Goal: Information Seeking & Learning: Check status

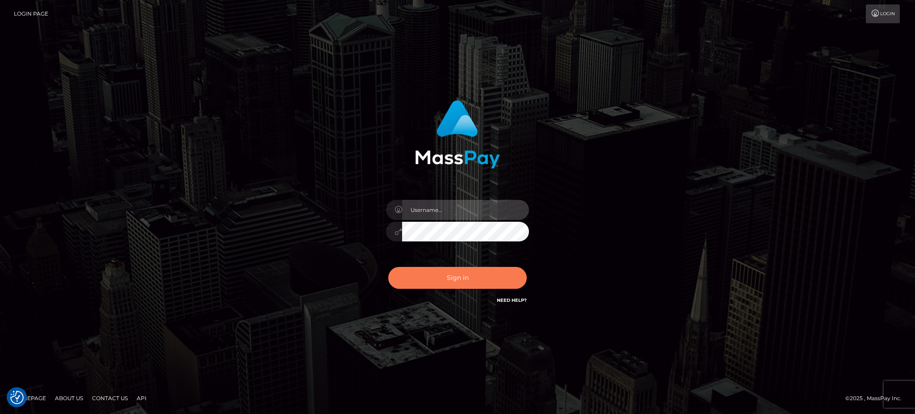
type input "Arjhon.megabonanza"
click at [472, 284] on button "Sign in" at bounding box center [457, 278] width 139 height 22
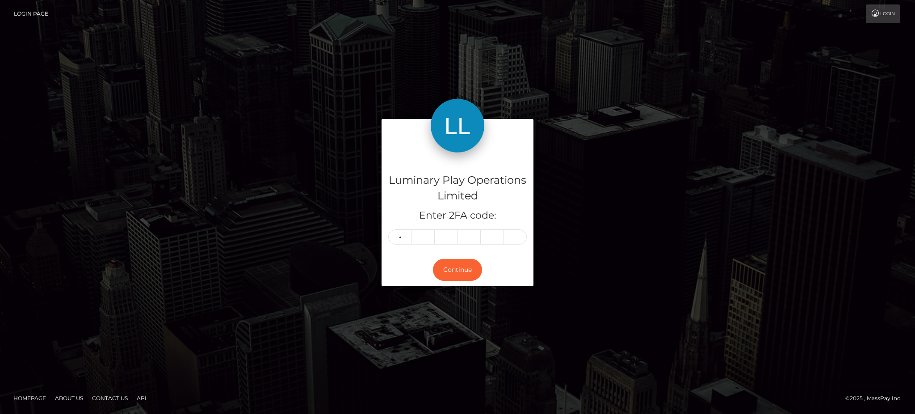
type input "5"
type input "3"
type input "0"
type input "6"
type input "8"
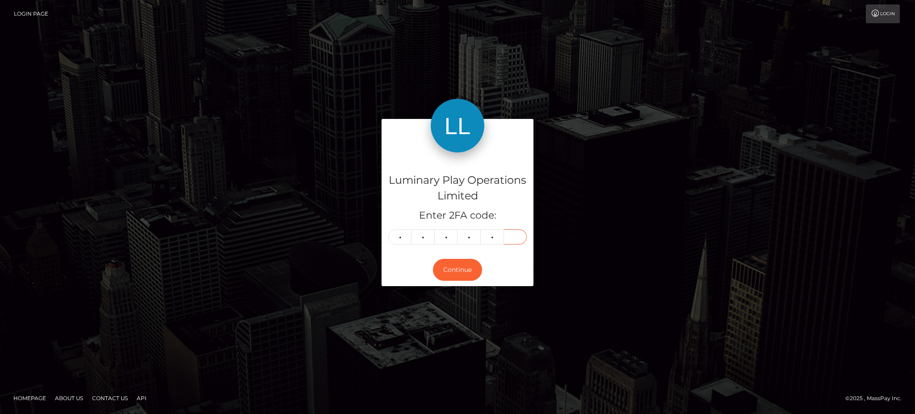
type input "1"
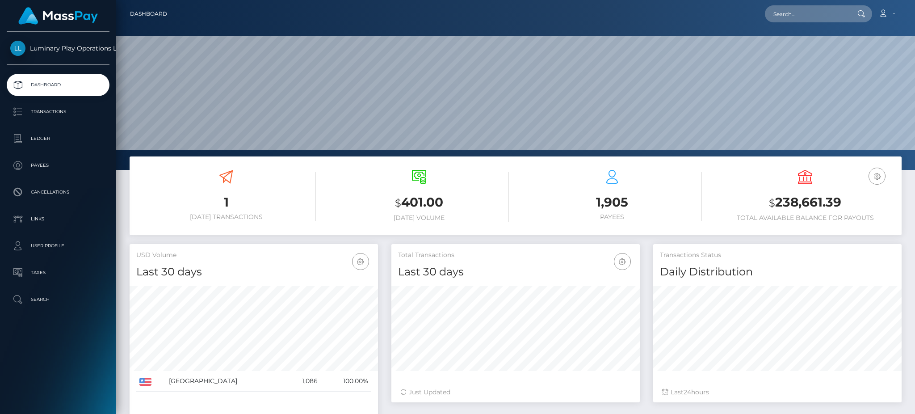
scroll to position [159, 248]
click at [817, 9] on input "text" at bounding box center [807, 13] width 84 height 17
paste input "366085"
type input "366085"
click at [53, 105] on p "Transactions" at bounding box center [58, 111] width 96 height 13
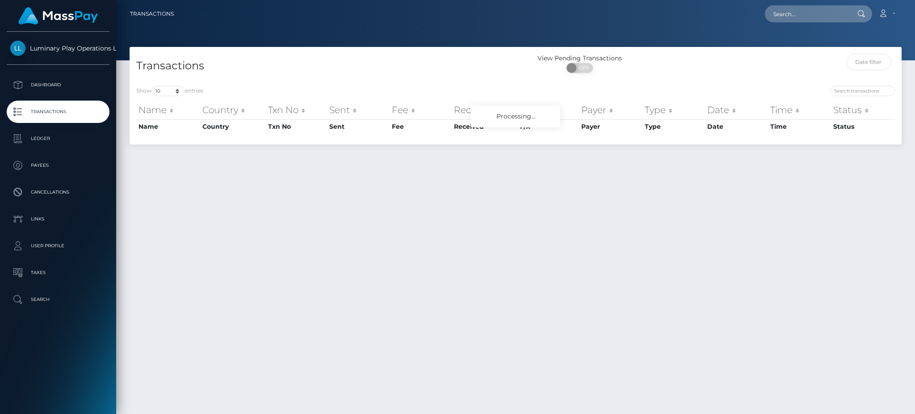
drag, startPoint x: 581, startPoint y: 75, endPoint x: 582, endPoint y: 70, distance: 4.9
click at [581, 74] on div "ON OFF" at bounding box center [580, 70] width 129 height 14
click at [582, 70] on span "OFF" at bounding box center [583, 68] width 22 height 10
checkbox input "true"
click at [161, 95] on select "10 25 50 100 250 500 1,000 3,500" at bounding box center [168, 91] width 34 height 10
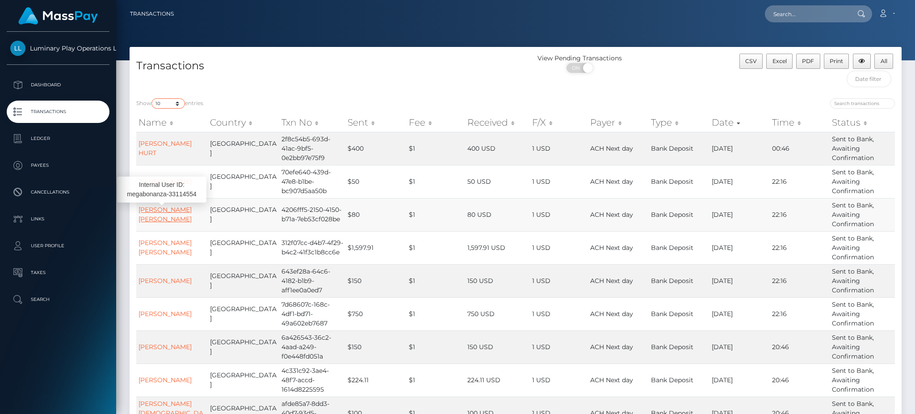
select select "3500"
click at [152, 99] on select "10 25 50 100 250 500 1,000 3,500" at bounding box center [168, 103] width 34 height 10
click at [870, 106] on input "search" at bounding box center [862, 103] width 65 height 10
paste input "366085"
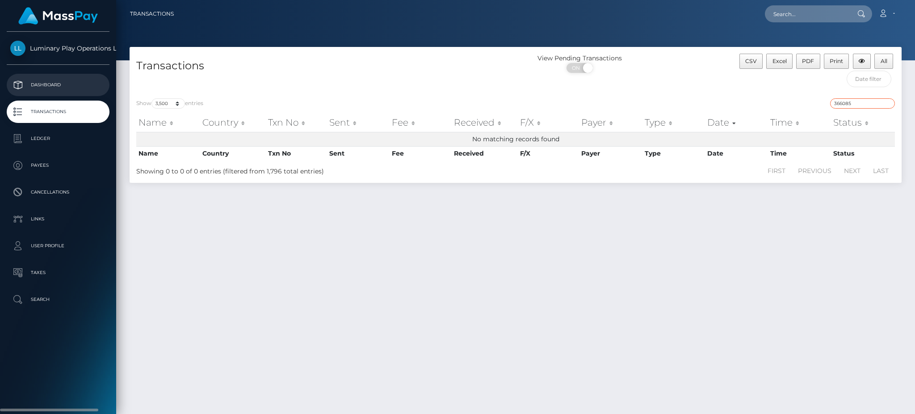
type input "366085"
click at [68, 80] on p "Dashboard" at bounding box center [58, 84] width 96 height 13
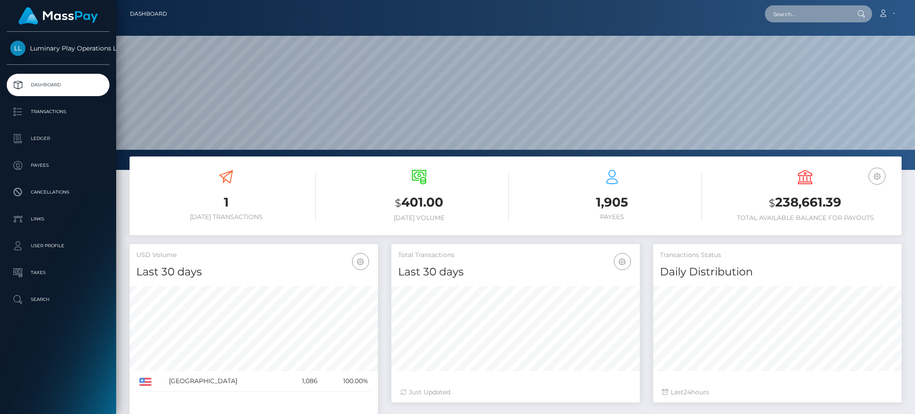
drag, startPoint x: 793, startPoint y: 9, endPoint x: 796, endPoint y: 13, distance: 5.4
click at [795, 10] on input "text" at bounding box center [807, 13] width 84 height 17
paste input "366085"
type input "366085"
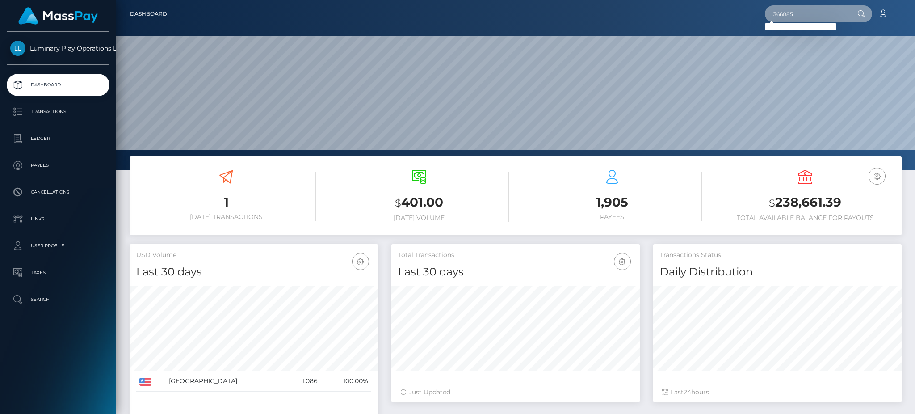
click at [775, 13] on input "366085" at bounding box center [807, 13] width 84 height 17
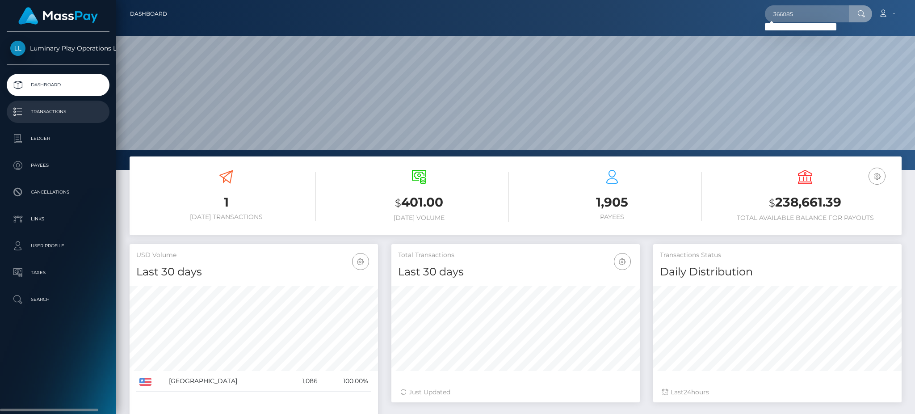
click at [31, 117] on p "Transactions" at bounding box center [58, 111] width 96 height 13
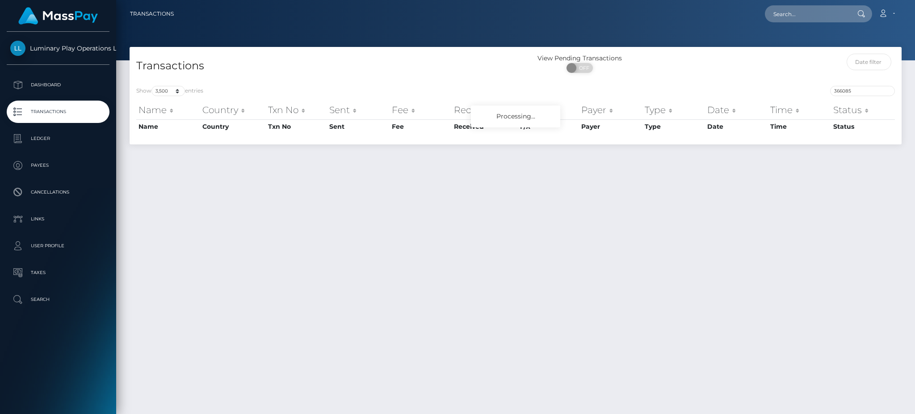
select select "3500"
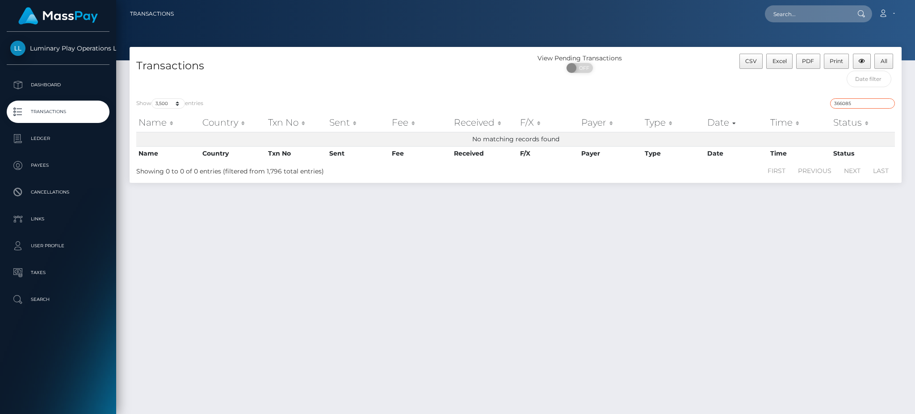
drag, startPoint x: 866, startPoint y: 104, endPoint x: 803, endPoint y: 102, distance: 62.6
click at [804, 103] on div "366085" at bounding box center [708, 104] width 373 height 13
click at [578, 67] on div "ON OFF" at bounding box center [571, 68] width 45 height 10
click at [575, 69] on span at bounding box center [573, 68] width 12 height 10
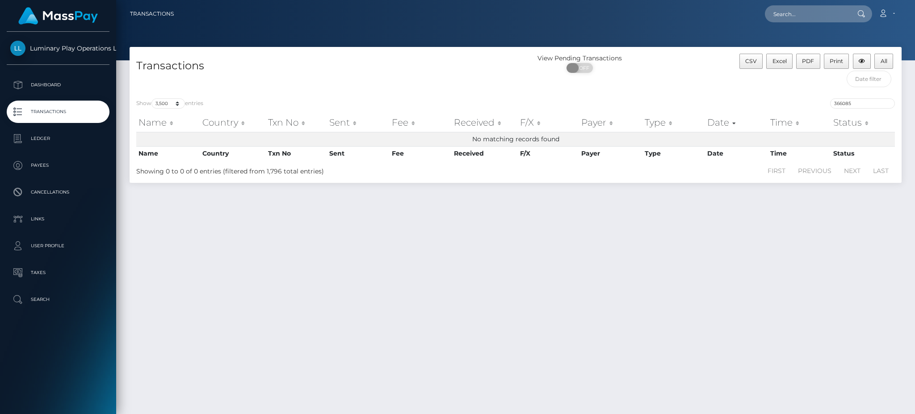
checkbox input "true"
click at [52, 85] on p "Dashboard" at bounding box center [58, 84] width 96 height 13
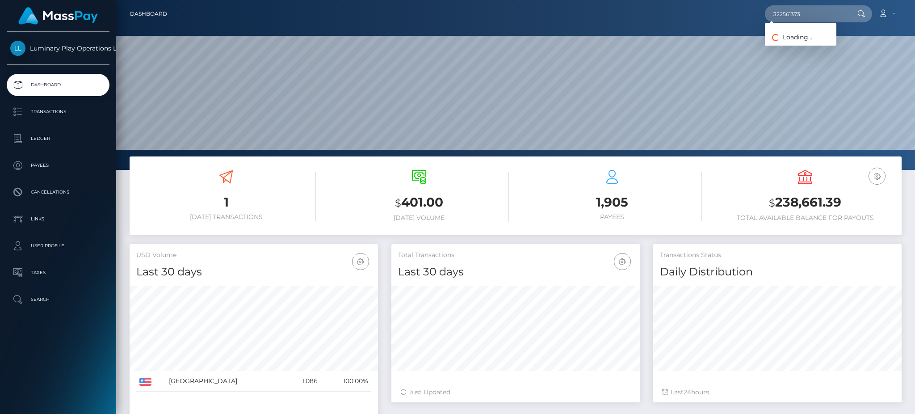
scroll to position [159, 248]
type input "322561373"
click at [796, 44] on link "[PERSON_NAME]" at bounding box center [800, 46] width 71 height 17
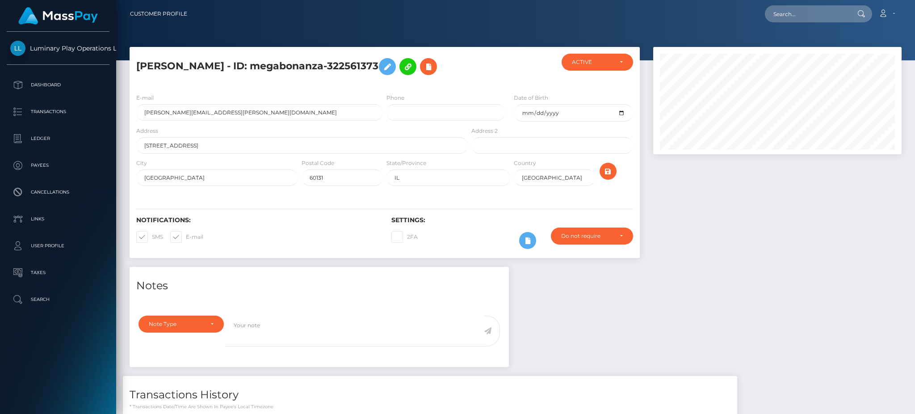
scroll to position [107, 248]
drag, startPoint x: 907, startPoint y: 153, endPoint x: 914, endPoint y: 190, distance: 37.8
click at [905, 190] on div "ROCCO A FANELLA - ID: megabonanza-322561373 ACTIVE CLOSED ACTIVE E-mail Phone" at bounding box center [515, 294] width 799 height 495
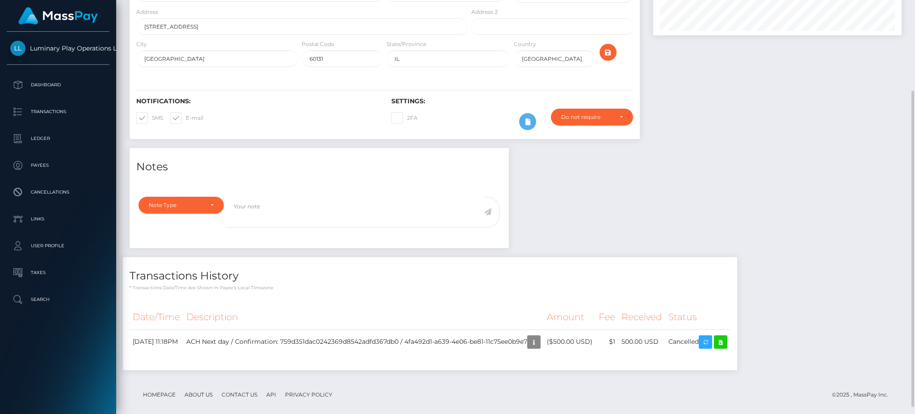
click at [824, 389] on footer "Homepage About Us Contact Us API Privacy Policy © 2025 , MassPay Inc." at bounding box center [516, 394] width 772 height 31
